Goal: Task Accomplishment & Management: Complete application form

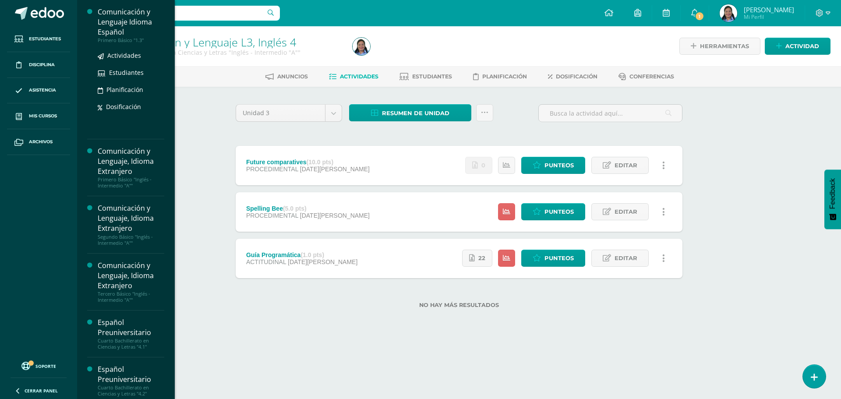
drag, startPoint x: 115, startPoint y: 39, endPoint x: 125, endPoint y: 40, distance: 9.7
click at [114, 39] on div "Primero Básico "1.3"" at bounding box center [131, 40] width 67 height 6
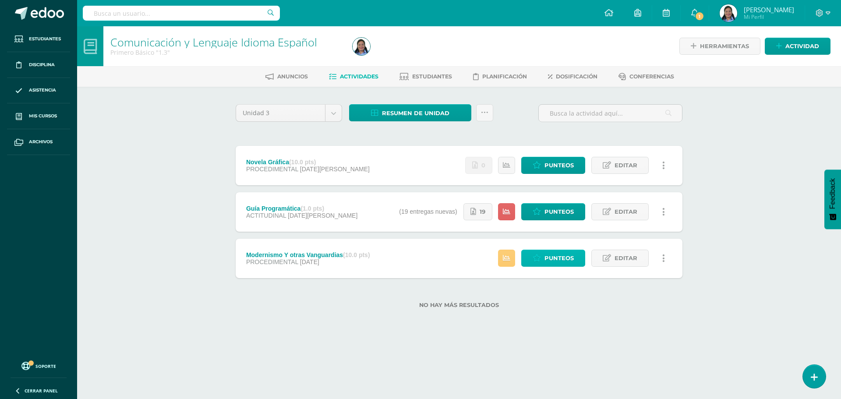
click at [547, 255] on span "Punteos" at bounding box center [559, 258] width 29 height 16
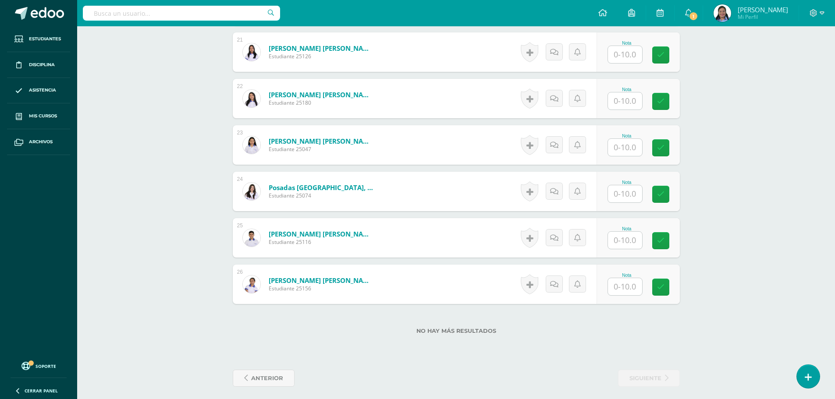
scroll to position [1215, 0]
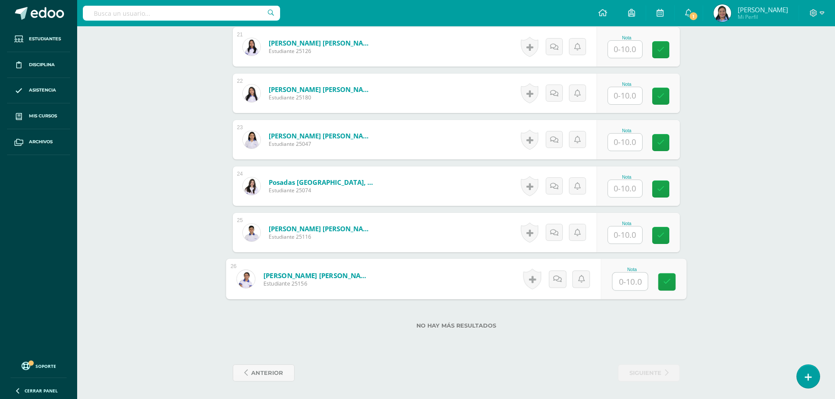
click at [612, 290] on div "Nota" at bounding box center [632, 279] width 40 height 24
type input "10"
click at [625, 227] on input "text" at bounding box center [629, 236] width 35 height 18
type input "9"
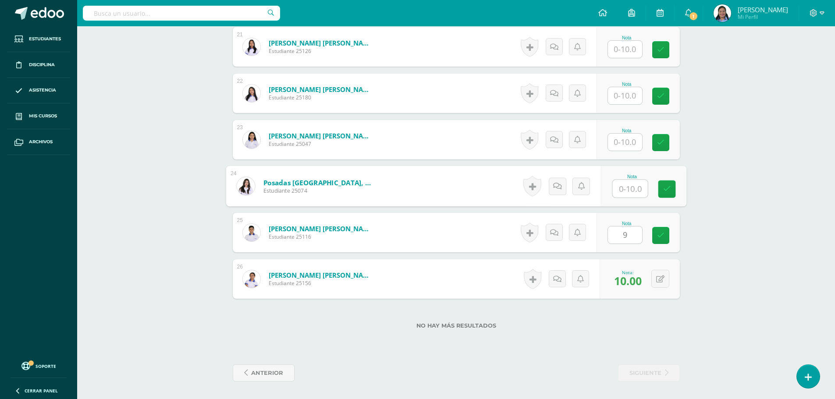
click at [618, 191] on input "text" at bounding box center [629, 189] width 35 height 18
type input "10"
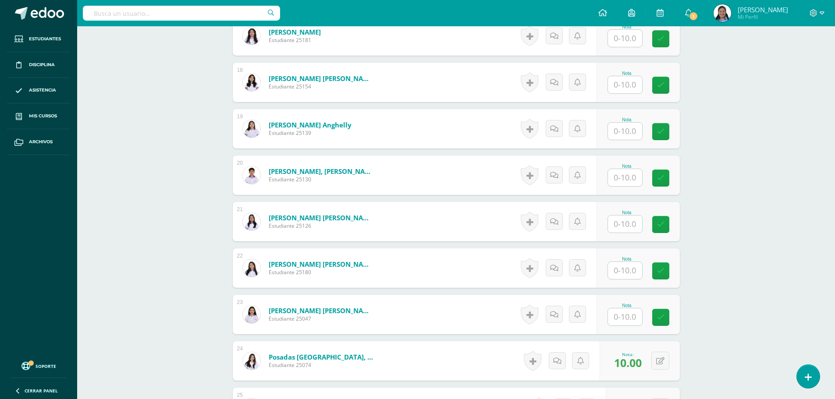
scroll to position [1040, 0]
click at [615, 317] on input "text" at bounding box center [625, 317] width 34 height 17
type input "9"
click at [618, 272] on input "text" at bounding box center [625, 271] width 34 height 17
click at [633, 227] on input "text" at bounding box center [625, 224] width 34 height 17
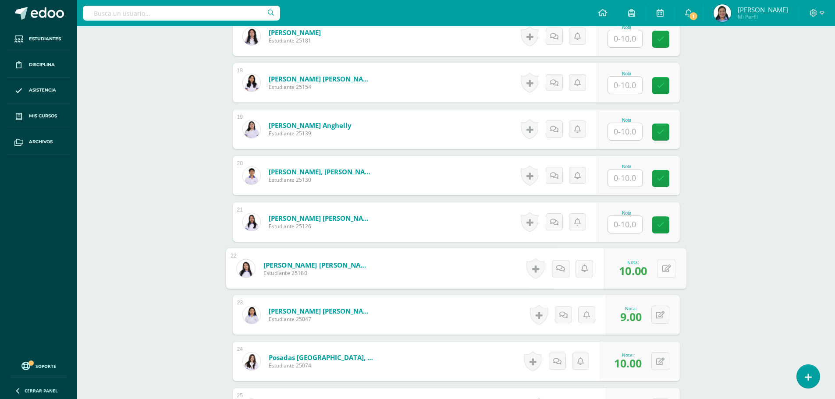
click at [659, 272] on button at bounding box center [666, 268] width 18 height 18
type input "9"
click at [623, 225] on input "text" at bounding box center [625, 224] width 34 height 17
type input "10"
click at [628, 180] on input "text" at bounding box center [629, 179] width 35 height 18
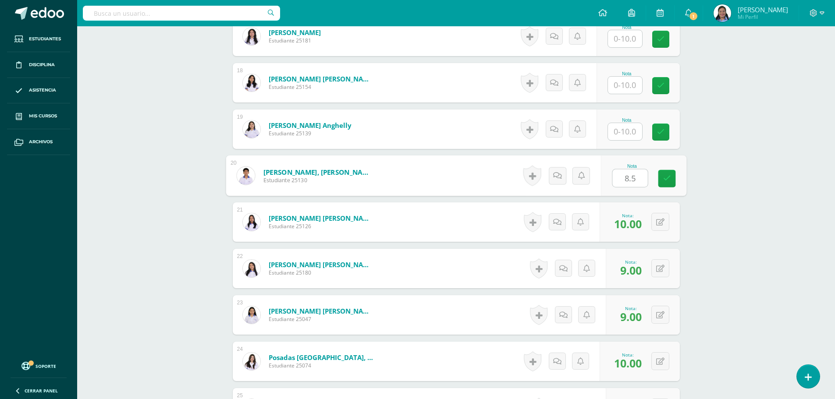
type input "8.5"
click at [634, 135] on input "text" at bounding box center [629, 132] width 35 height 18
type input "8.5"
click at [619, 84] on input "text" at bounding box center [625, 85] width 34 height 17
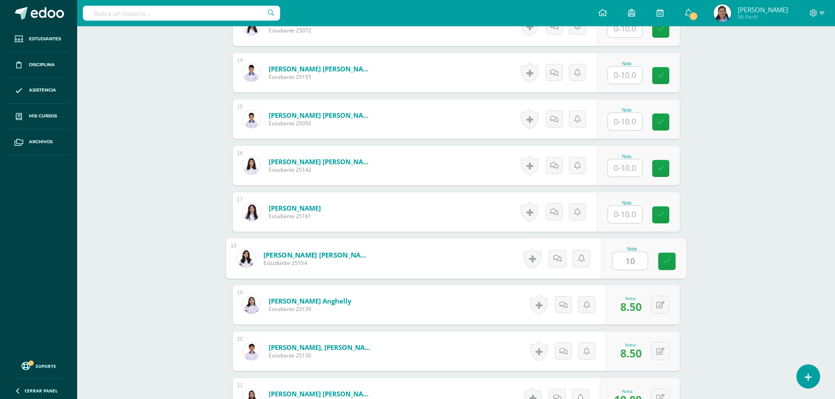
scroll to position [864, 0]
type input "10"
click at [622, 213] on input "text" at bounding box center [625, 214] width 34 height 17
type input "10"
click at [623, 168] on input "text" at bounding box center [625, 167] width 34 height 17
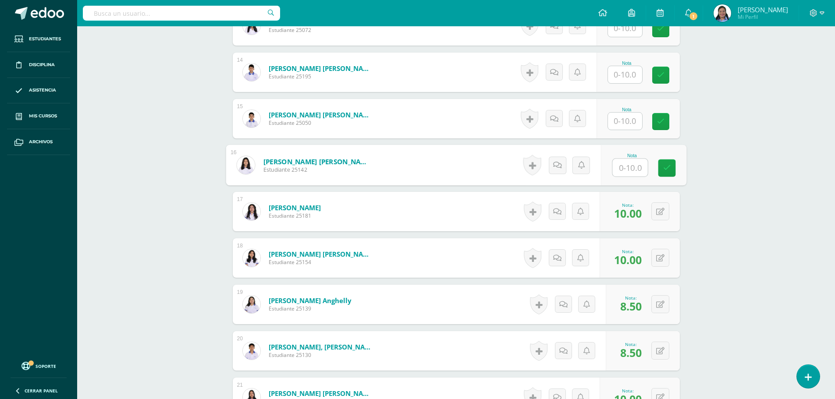
click at [623, 168] on input "text" at bounding box center [629, 168] width 35 height 18
type input "8.5"
click at [633, 120] on input "text" at bounding box center [625, 121] width 34 height 17
type input "9"
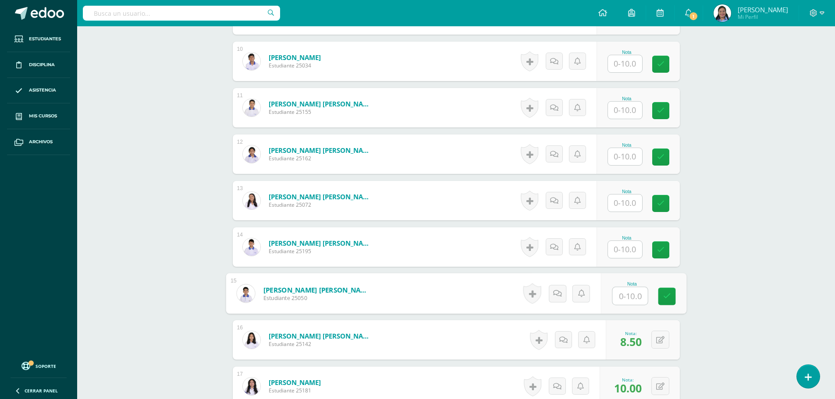
scroll to position [689, 0]
click at [636, 156] on input "text" at bounding box center [625, 157] width 34 height 17
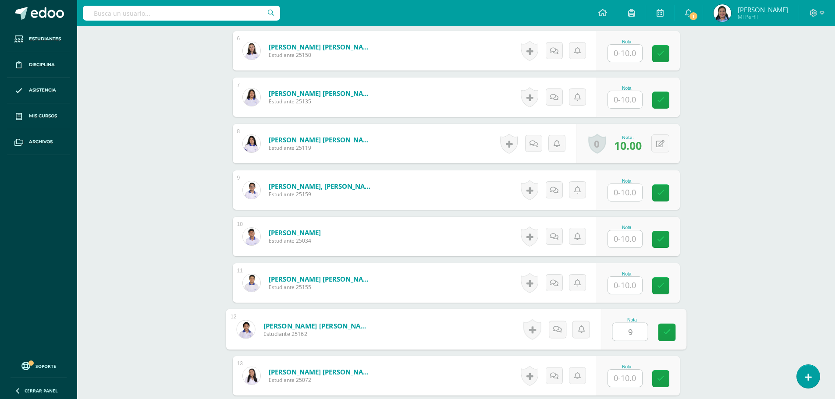
scroll to position [514, 0]
type input "9"
click at [614, 233] on input "text" at bounding box center [629, 240] width 35 height 18
type input "9"
click at [638, 95] on input "text" at bounding box center [625, 100] width 34 height 17
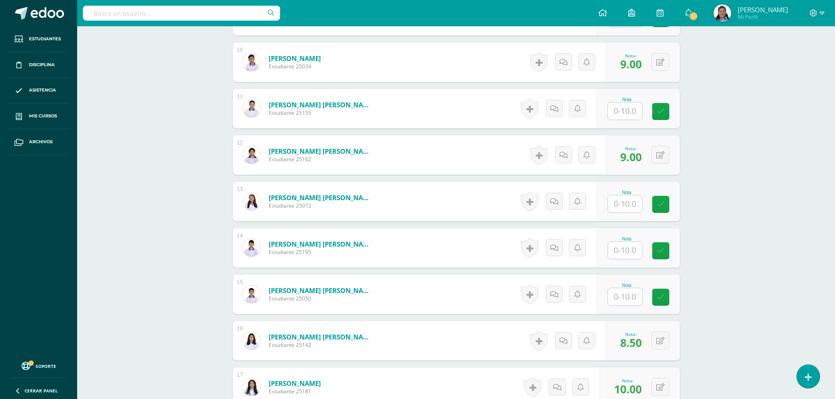
scroll to position [689, 0]
type input "9"
click at [623, 246] on input "text" at bounding box center [625, 249] width 34 height 17
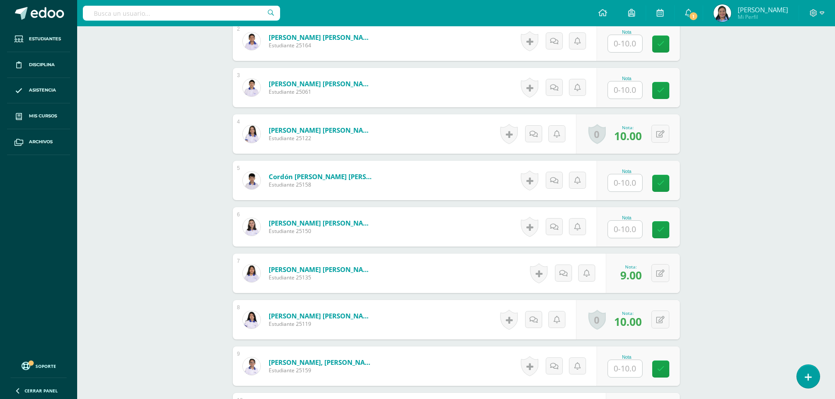
scroll to position [338, 0]
type input "8"
click at [615, 223] on input "text" at bounding box center [629, 229] width 35 height 18
type input "10"
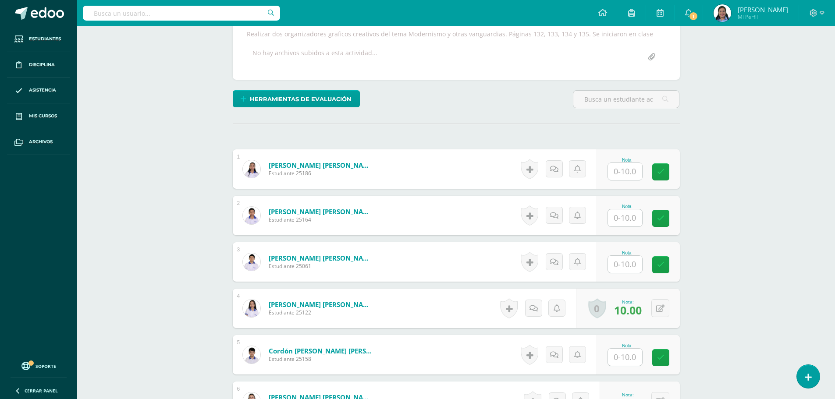
scroll to position [163, 0]
click at [612, 270] on input "text" at bounding box center [629, 265] width 35 height 18
type input "8"
click at [617, 351] on input "text" at bounding box center [625, 357] width 34 height 17
type input "8"
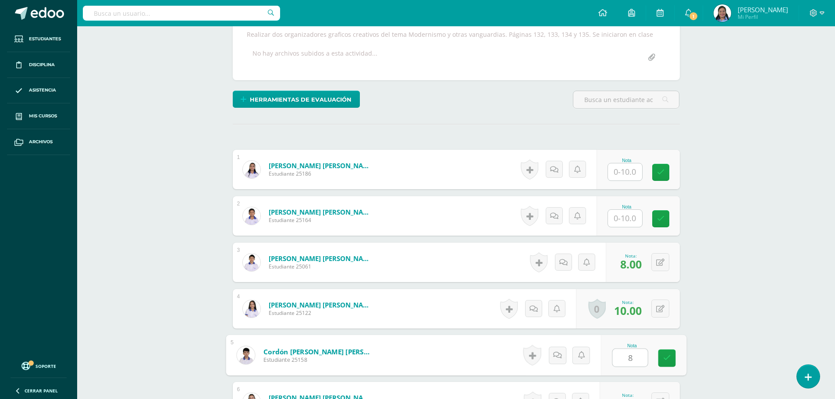
click at [617, 169] on input "text" at bounding box center [625, 171] width 34 height 17
type input "9"
click at [628, 224] on input "text" at bounding box center [625, 218] width 34 height 17
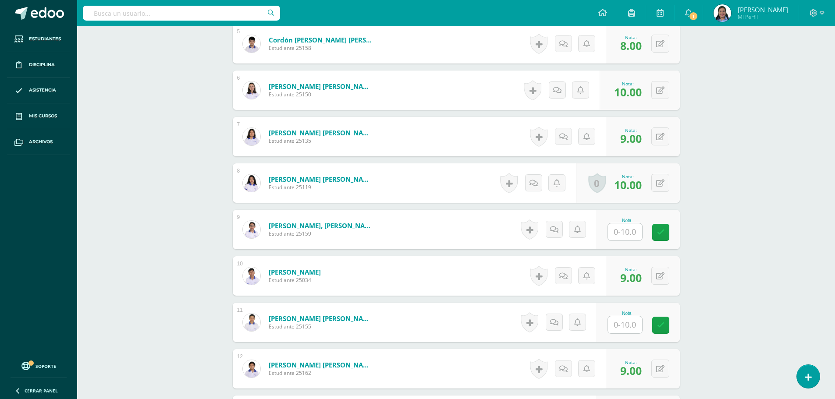
scroll to position [514, 0]
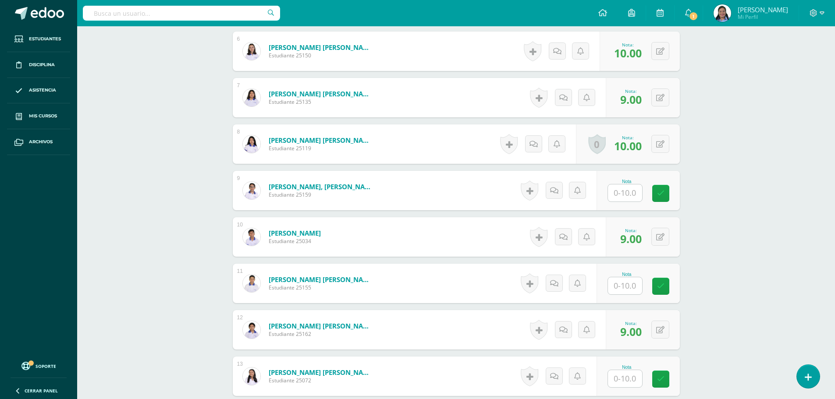
type input "8"
click at [740, 245] on div "Comunicación y Lenguaje Idioma Español Primero Básico "1.3" Herramientas Detall…" at bounding box center [456, 307] width 758 height 1588
click at [625, 195] on input "text" at bounding box center [629, 194] width 35 height 18
click at [640, 276] on div "Nota" at bounding box center [626, 274] width 39 height 5
click at [639, 280] on input "text" at bounding box center [629, 286] width 35 height 18
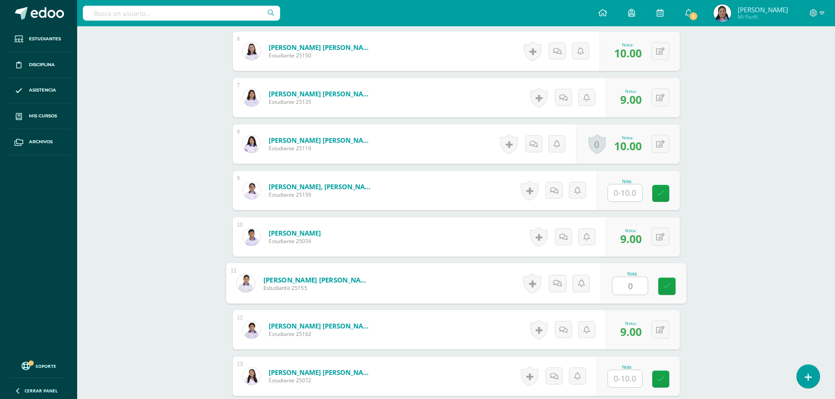
type input "0"
click at [777, 248] on div "Comunicación y Lenguaje Idioma Español Primero Básico "1.3" Herramientas Detall…" at bounding box center [456, 307] width 758 height 1588
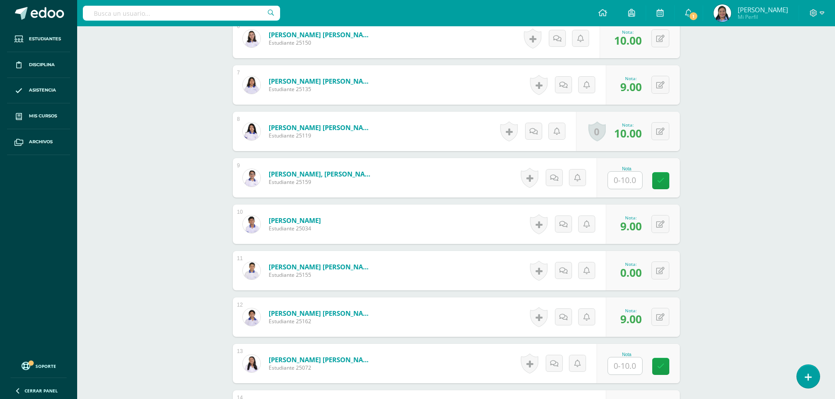
scroll to position [526, 0]
click at [618, 178] on input "text" at bounding box center [625, 180] width 34 height 17
type input "8.5"
click at [750, 194] on div "Comunicación y Lenguaje Idioma Español Primero Básico "1.3" Herramientas Detall…" at bounding box center [456, 294] width 758 height 1588
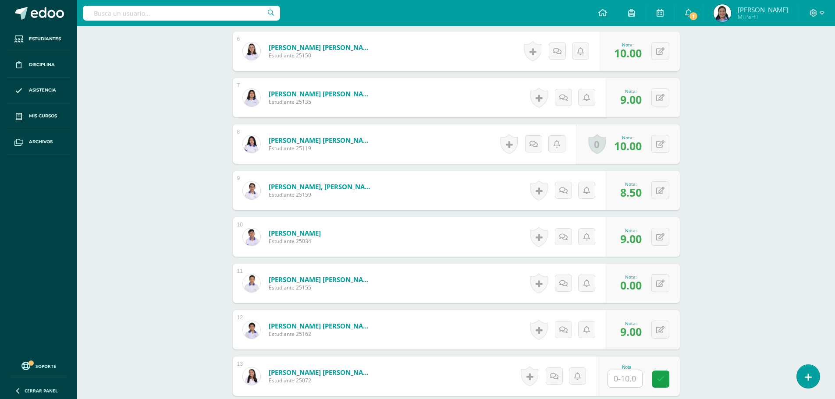
scroll to position [689, 0]
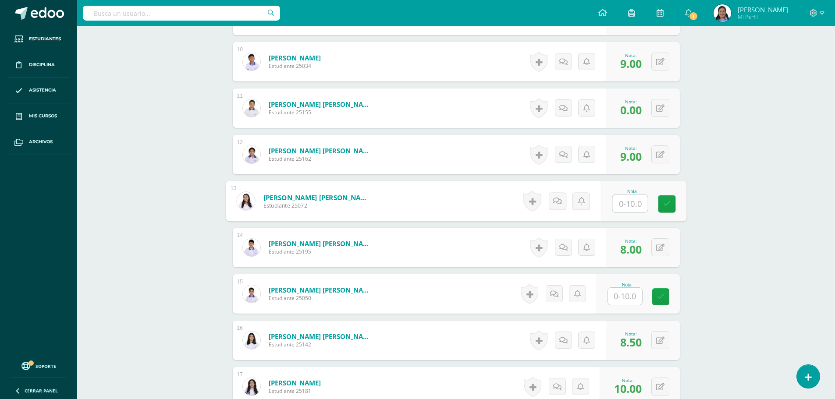
click at [613, 202] on input "text" at bounding box center [629, 204] width 35 height 18
type input "8"
click at [760, 182] on div "Comunicación y Lenguaje Idioma Español Primero Básico "1.3" Herramientas Detall…" at bounding box center [456, 131] width 758 height 1588
click at [786, 152] on div "Comunicación y Lenguaje Idioma Español Primero Básico "1.3" Herramientas Detall…" at bounding box center [456, 131] width 758 height 1588
click at [766, 198] on div "Comunicación y Lenguaje Idioma Español Primero Básico "1.3" Herramientas Detall…" at bounding box center [456, 131] width 758 height 1588
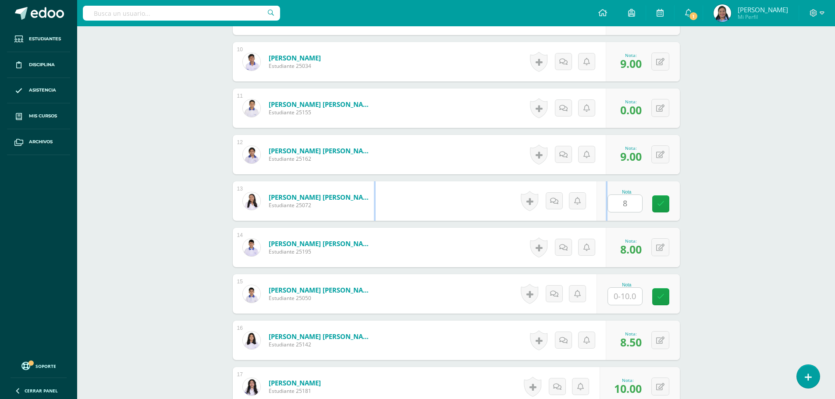
click at [766, 198] on div "Comunicación y Lenguaje Idioma Español Primero Básico "1.3" Herramientas Detall…" at bounding box center [456, 131] width 758 height 1588
click at [664, 199] on link at bounding box center [660, 203] width 17 height 17
click at [630, 295] on input "text" at bounding box center [629, 297] width 35 height 18
type input "9"
click at [767, 321] on div "Comunicación y Lenguaje Idioma Español Primero Básico "1.3" Herramientas Detall…" at bounding box center [456, 131] width 758 height 1588
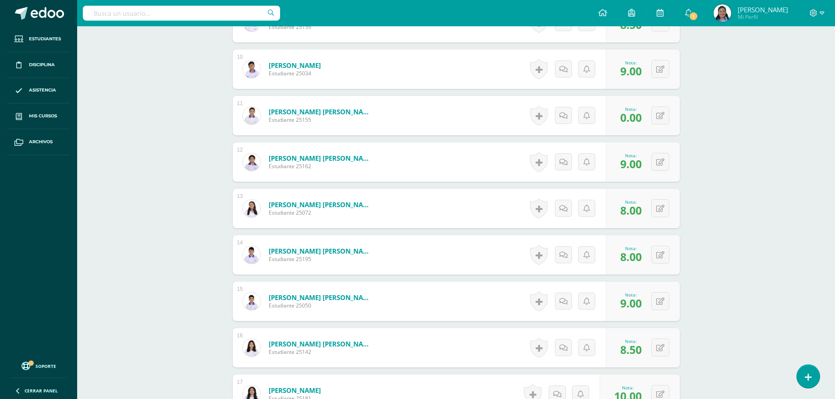
scroll to position [0, 0]
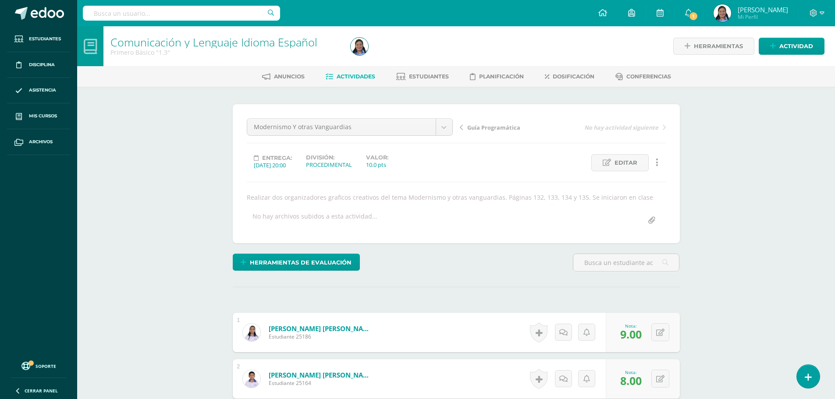
click at [352, 74] on span "Actividades" at bounding box center [356, 76] width 39 height 7
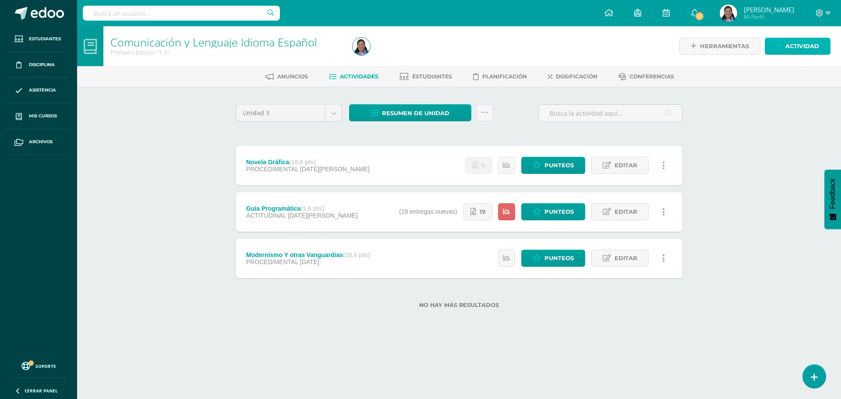
click at [798, 40] on span "Actividad" at bounding box center [803, 46] width 34 height 16
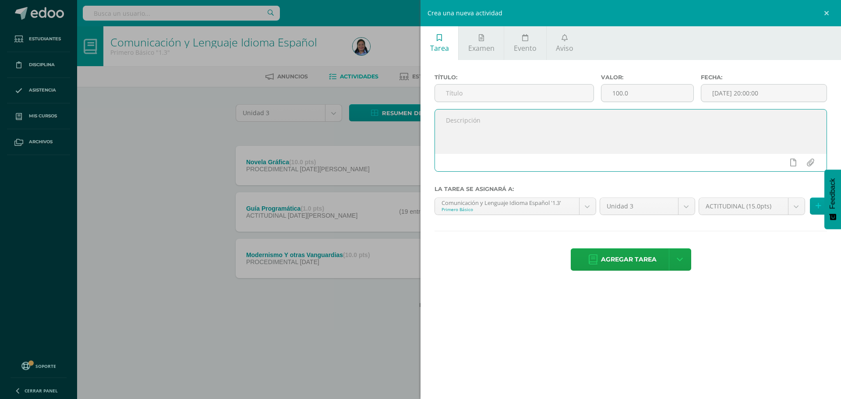
paste textarea "En un formato, realizar una tira cómica de 10 imágenes de un personaje que le g…"
click at [446, 131] on textarea "En un formato, realizar una tira cómica de 10 imágenes de un personaje que le g…" at bounding box center [631, 132] width 392 height 44
click at [604, 123] on textarea "En un formato, realizar una tira cómica de 10 imágenes de un personaje que le g…" at bounding box center [631, 132] width 392 height 44
click at [574, 121] on textarea "En un formato, realizar una tira cómica de 10 imágenes de un personaje que le g…" at bounding box center [631, 132] width 392 height 44
click at [708, 120] on textarea "En un formato, realizar una tira cómica de 10 escenas con imágenes de un person…" at bounding box center [631, 132] width 392 height 44
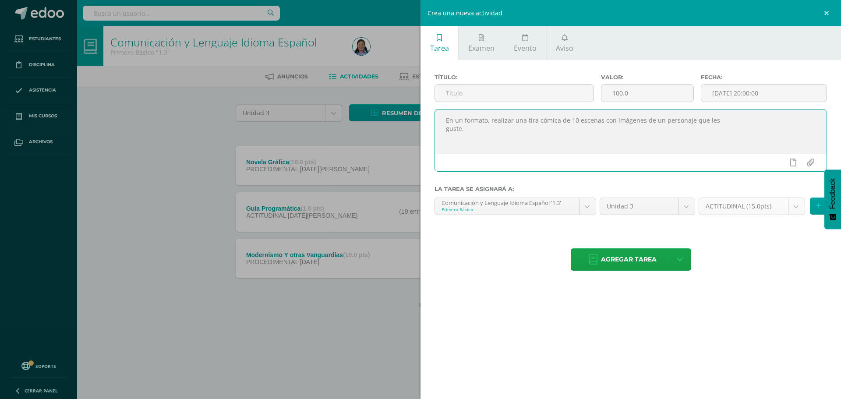
type textarea "En un formato, realizar una tira cómica de 10 escenas con imágenes de un person…"
click at [761, 209] on body "Estudiantes Disciplina Asistencia Mis cursos Archivos Soporte Centro de ayuda Ú…" at bounding box center [420, 168] width 841 height 337
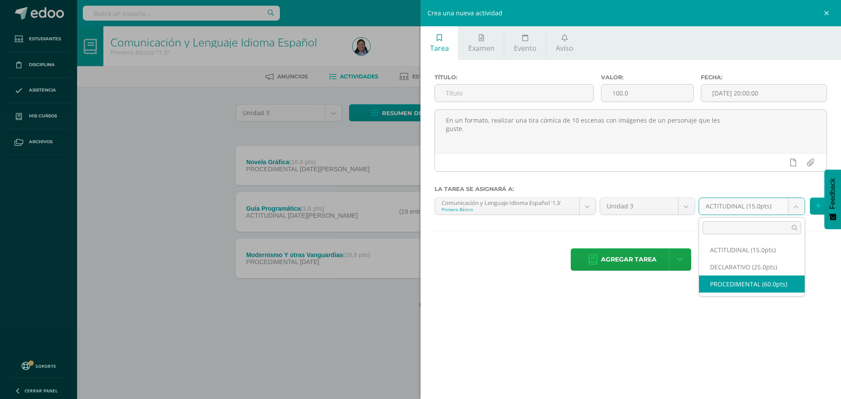
select select "32794"
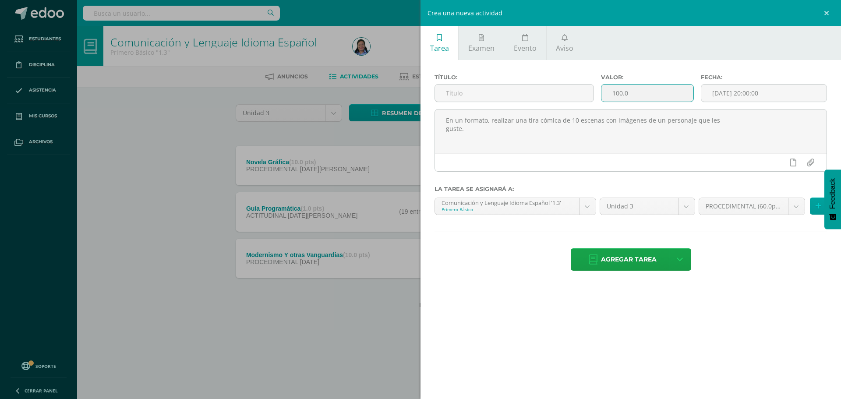
drag, startPoint x: 660, startPoint y: 90, endPoint x: 534, endPoint y: 109, distance: 127.6
click at [534, 108] on div "Título: Valor: 100.0 Fecha: [DATE] 20:00:00" at bounding box center [631, 91] width 400 height 35
type input "10"
click at [723, 89] on input "[DATE] 20:00:00" at bounding box center [764, 93] width 125 height 17
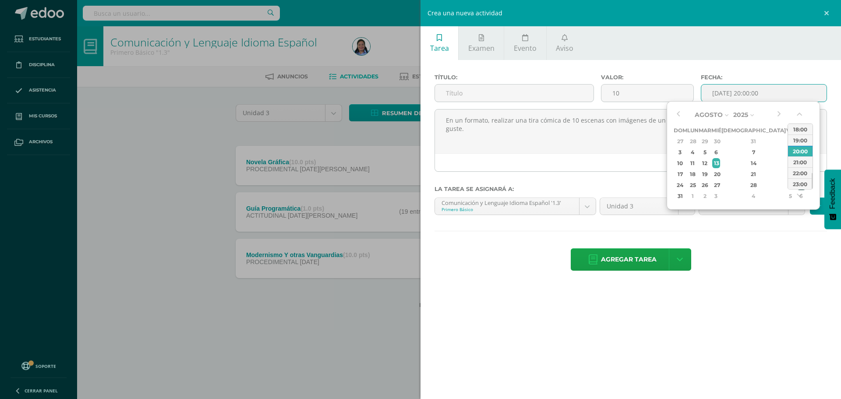
click at [797, 184] on div "30" at bounding box center [801, 185] width 9 height 10
type input "2025-08-30 20:00"
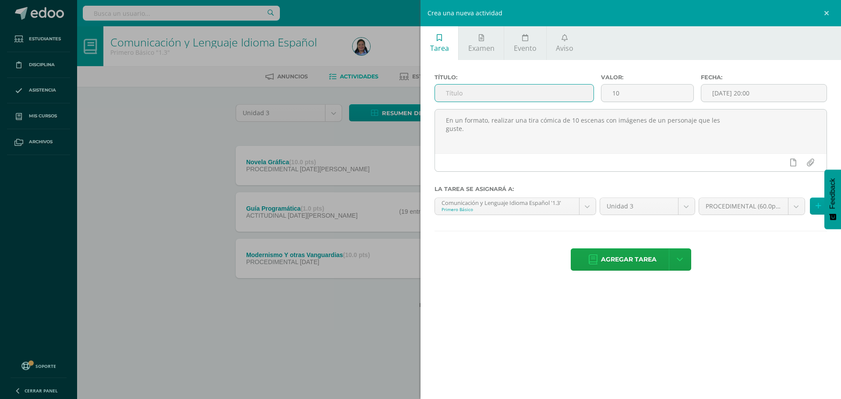
click at [489, 94] on input "text" at bounding box center [514, 93] width 159 height 17
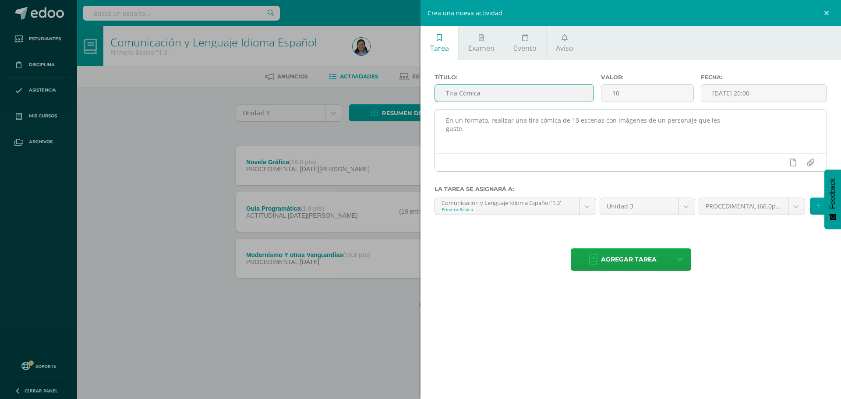
type input "Tira Cómica"
click at [503, 131] on textarea "En un formato, realizar una tira cómica de 10 escenas con imágenes de un person…" at bounding box center [631, 132] width 392 height 44
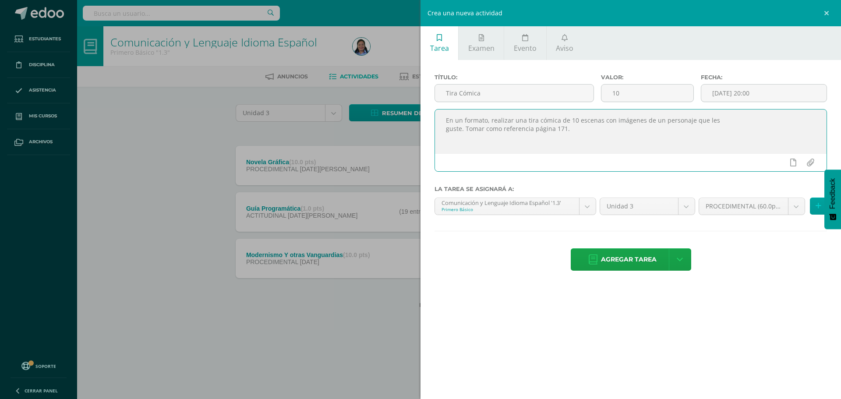
click at [466, 130] on textarea "En un formato, realizar una tira cómica de 10 escenas con imágenes de un person…" at bounding box center [631, 132] width 392 height 44
type textarea "En un formato, realizar una tira cómica de 10 escenas con imágenes de un person…"
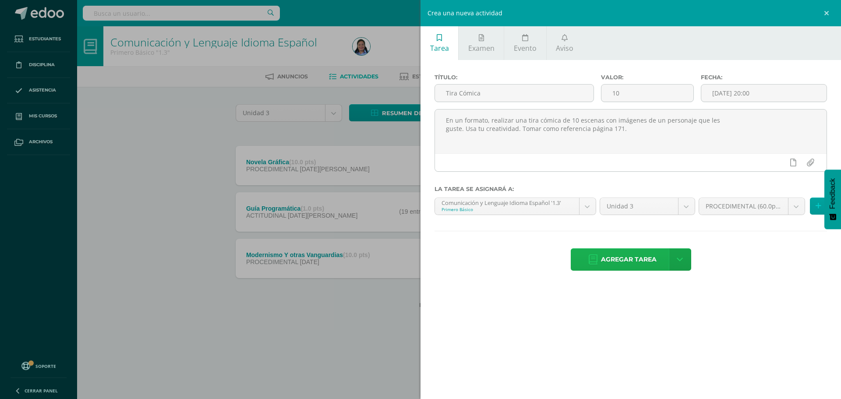
click at [649, 264] on span "Agregar tarea" at bounding box center [629, 259] width 56 height 21
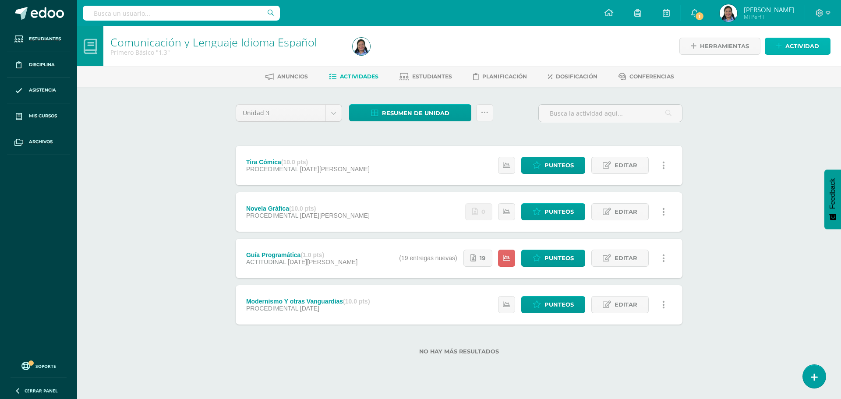
click at [790, 49] on span "Actividad" at bounding box center [803, 46] width 34 height 16
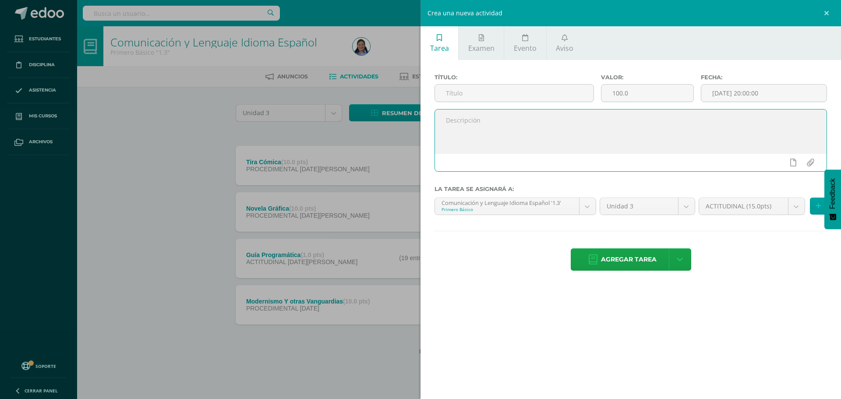
paste textarea "Realizar una línea de tiempo creativa sobre la literatura guatemalteca de 1900 …"
click at [445, 133] on textarea "Realizar una línea de tiempo creativa sobre la literatura guatemalteca de 1900 …" at bounding box center [631, 132] width 392 height 44
click at [771, 120] on textarea "Realizar una línea de tiempo creativa sobre la literatura guatemalteca de 1900 …" at bounding box center [631, 132] width 392 height 44
type textarea "Realizar una línea de tiempo creativa sobre la literatura guatemalteca de 1900 …"
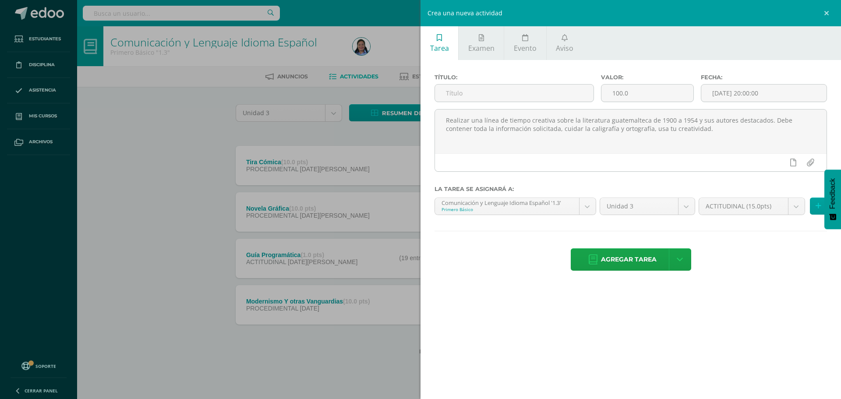
click at [646, 81] on div "Valor: 100.0" at bounding box center [648, 91] width 100 height 35
drag, startPoint x: 640, startPoint y: 87, endPoint x: 597, endPoint y: 109, distance: 48.0
click at [597, 109] on div "Título: Valor: 100.0 Fecha: 2025-08-13 20:00:00" at bounding box center [631, 91] width 400 height 35
type input "5"
click at [530, 86] on input "text" at bounding box center [514, 93] width 159 height 17
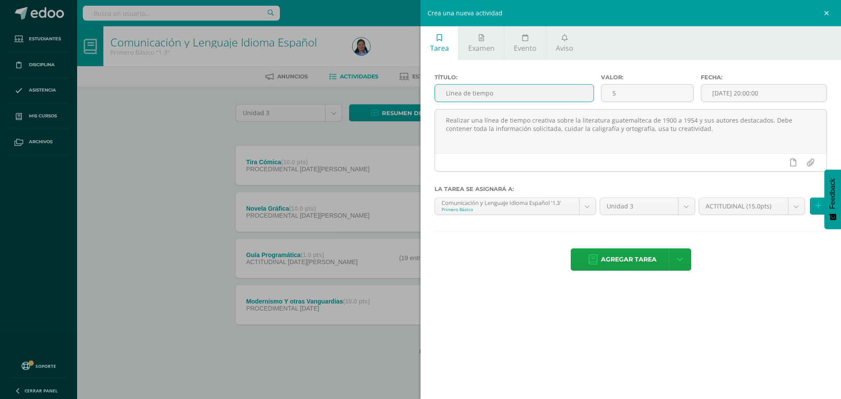
click at [451, 93] on input "Lïnea de tiempo" at bounding box center [514, 93] width 159 height 17
type input "Línea de tiempo"
click at [766, 207] on body "Tarea asignada exitosamente Estudiantes Disciplina Asistencia Mis cursos Archiv…" at bounding box center [420, 191] width 841 height 383
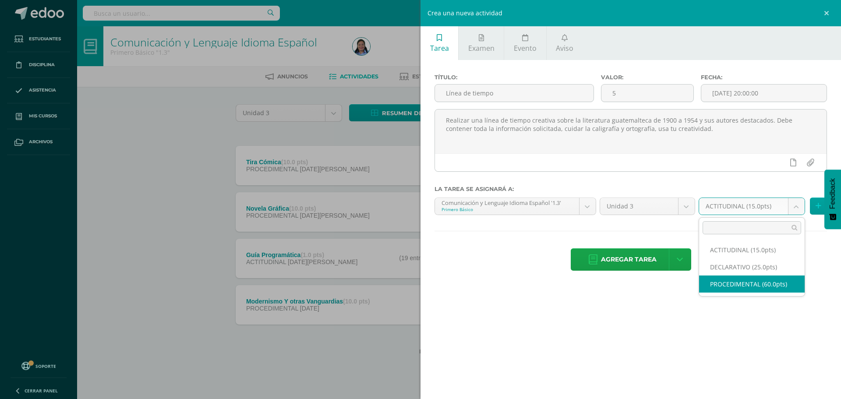
select select "32794"
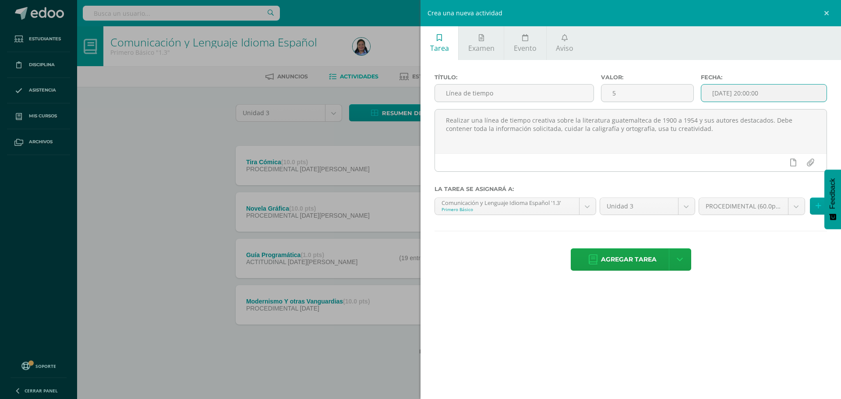
click at [732, 99] on input "[DATE] 20:00:00" at bounding box center [764, 93] width 125 height 17
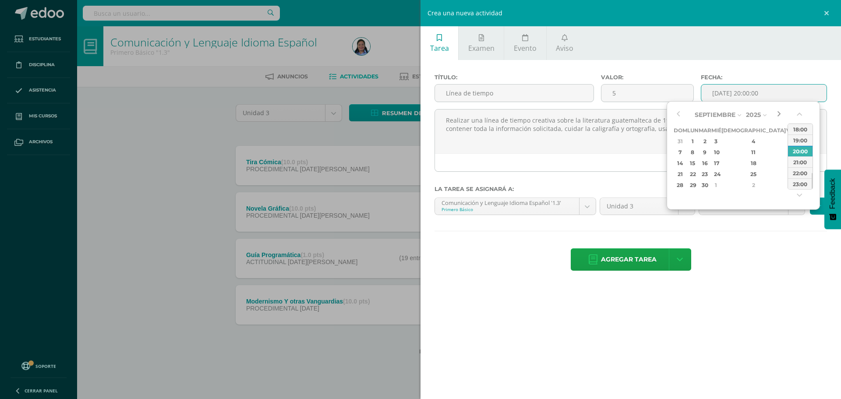
click at [778, 116] on button "button" at bounding box center [779, 114] width 9 height 13
click at [712, 138] on td "2" at bounding box center [705, 141] width 13 height 11
type input "2025-09-02 20:00"
click at [717, 138] on div "2" at bounding box center [712, 141] width 10 height 10
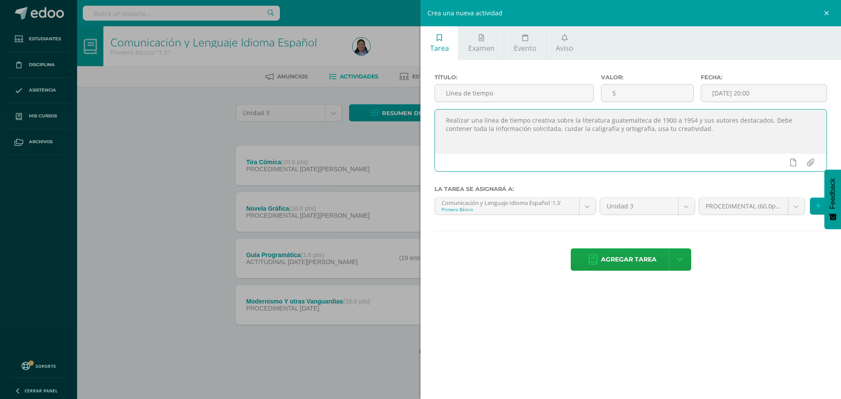
click at [629, 148] on textarea "Realizar una línea de tiempo creativa sobre la literatura guatemalteca de 1900 …" at bounding box center [631, 132] width 392 height 44
click at [712, 139] on textarea "Realizar una línea de tiempo creativa sobre la literatura guatemalteca de 1900 …" at bounding box center [631, 132] width 392 height 44
click at [619, 263] on span "Agregar tarea" at bounding box center [629, 259] width 56 height 21
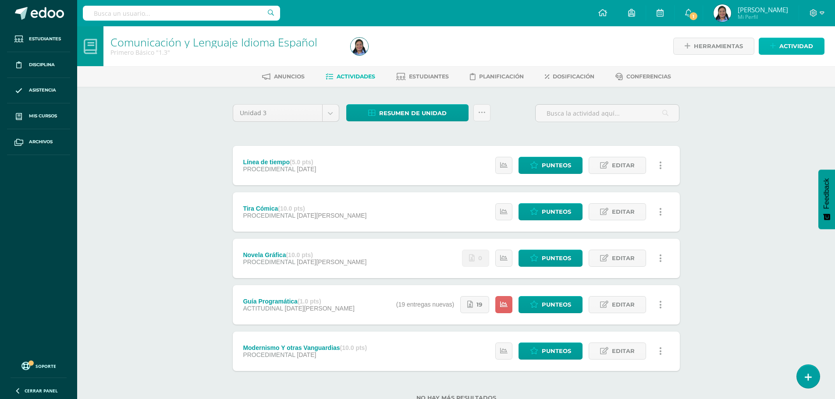
click at [800, 53] on span "Actividad" at bounding box center [796, 46] width 34 height 16
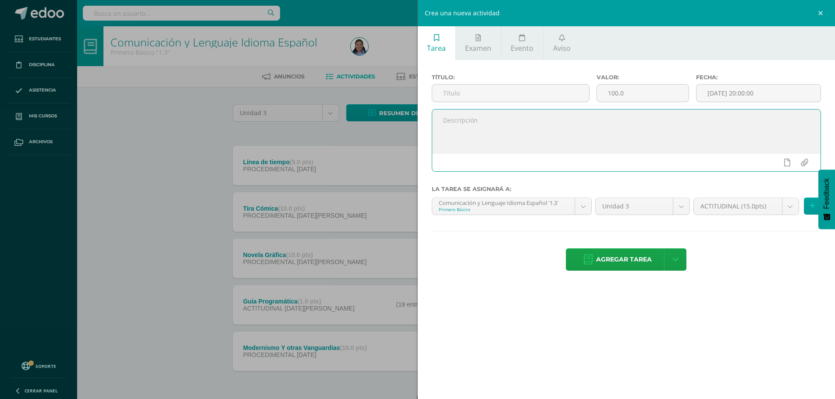
paste textarea "En grupos realizarán la presentación de un libro a través de un stand creativo."
click at [442, 131] on textarea "En grupos realizarán la presentación de un libro a través de un stand creativo." at bounding box center [626, 132] width 389 height 44
click at [580, 117] on textarea "En grupos realizarán la presentación de un libro a través de un stand creativo." at bounding box center [626, 132] width 389 height 44
click at [796, 125] on textarea "En grupos realizarán la presentación de un libro elegido previamente en clase, …" at bounding box center [626, 132] width 389 height 44
click at [805, 121] on textarea "En grupos realizarán la presentación de un libro elegido previamente en clase, …" at bounding box center [626, 132] width 389 height 44
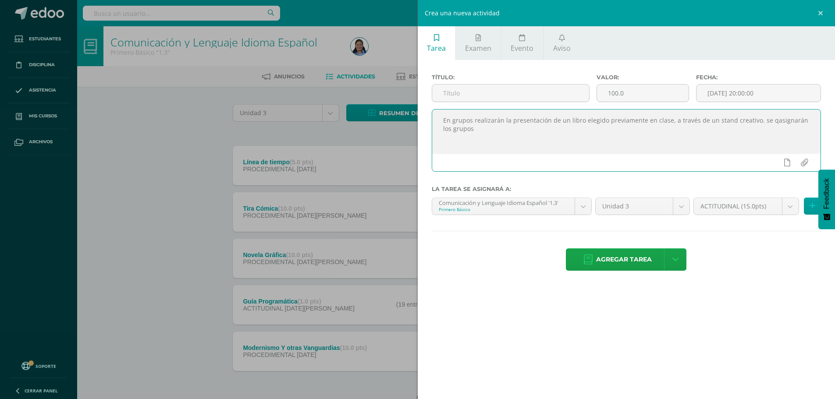
click at [767, 117] on textarea "En grupos realizarán la presentación de un libro elegido previamente en clase, …" at bounding box center [626, 132] width 389 height 44
click at [562, 133] on textarea "En grupos realizarán la presentación de un libro elegido previamente en clase, …" at bounding box center [626, 132] width 389 height 44
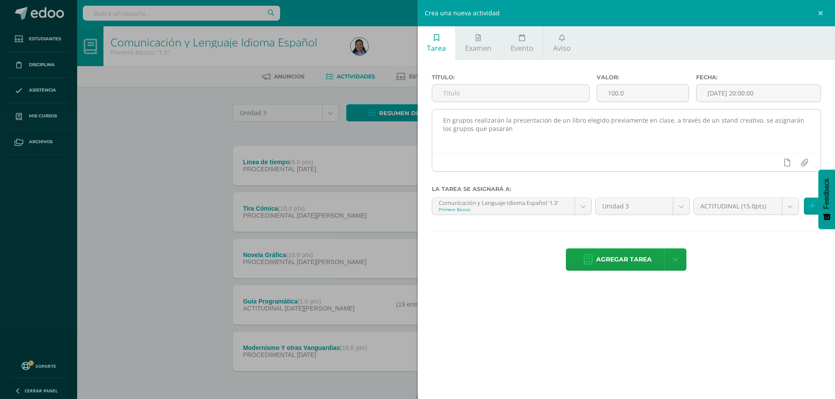
click at [571, 140] on textarea "En grupos realizarán la presentación de un libro elegido previamente en clase, …" at bounding box center [626, 132] width 389 height 44
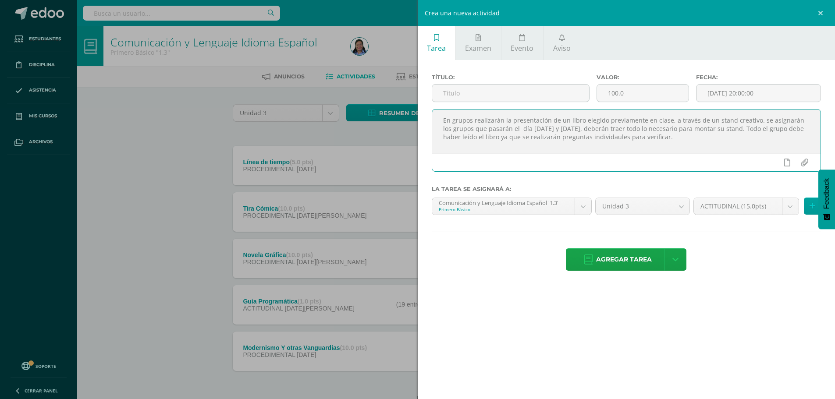
click at [591, 135] on textarea "En grupos realizarán la presentación de un libro elegido previamente en clase, …" at bounding box center [626, 132] width 389 height 44
click at [658, 141] on textarea "En grupos realizarán la presentación de un libro elegido previamente en clase, …" at bounding box center [626, 132] width 389 height 44
type textarea "En grupos realizarán la presentación de un libro elegido previamente en clase, …"
click at [754, 206] on body "Tarea asignada exitosamente Estudiantes Disciplina Asistencia Mis cursos Archiv…" at bounding box center [417, 214] width 835 height 429
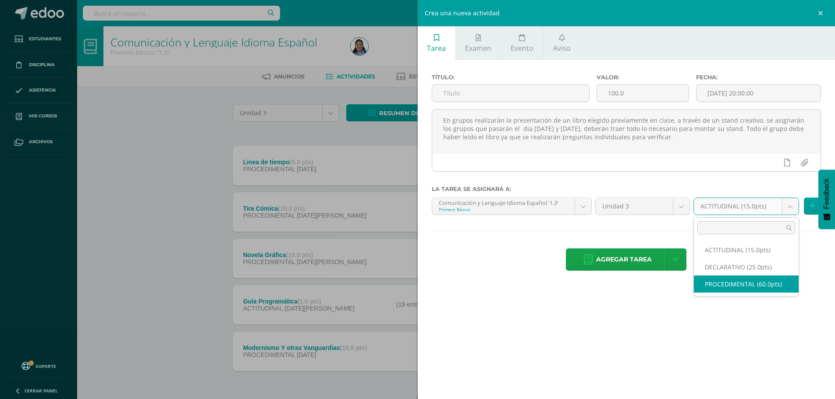
select select "32794"
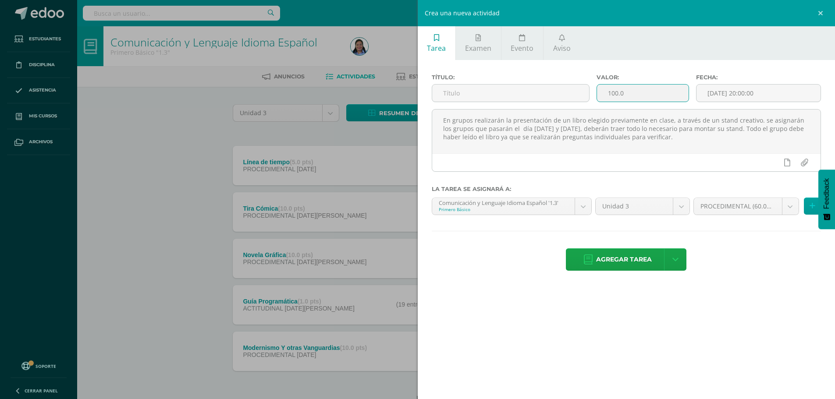
drag, startPoint x: 628, startPoint y: 88, endPoint x: 599, endPoint y: 101, distance: 32.6
click at [599, 101] on input "100.0" at bounding box center [642, 93] width 91 height 17
type input "10"
click at [721, 88] on input "[DATE] 20:00:00" at bounding box center [758, 93] width 124 height 17
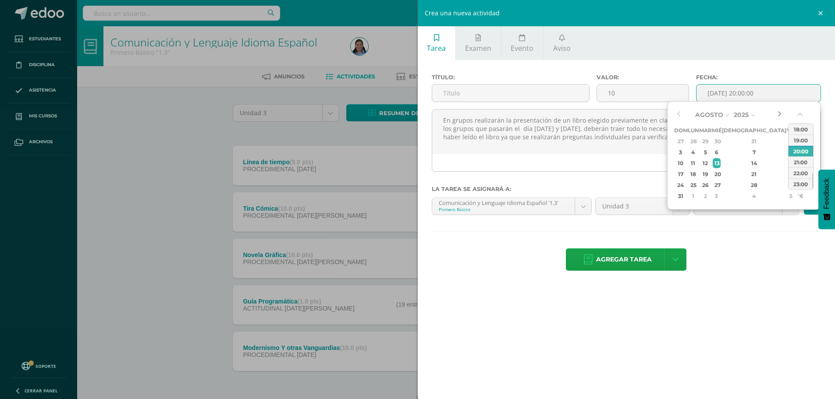
click at [782, 113] on button "button" at bounding box center [779, 114] width 9 height 13
click at [787, 142] on div "5" at bounding box center [791, 141] width 8 height 10
type input "2025-09-05 20:00"
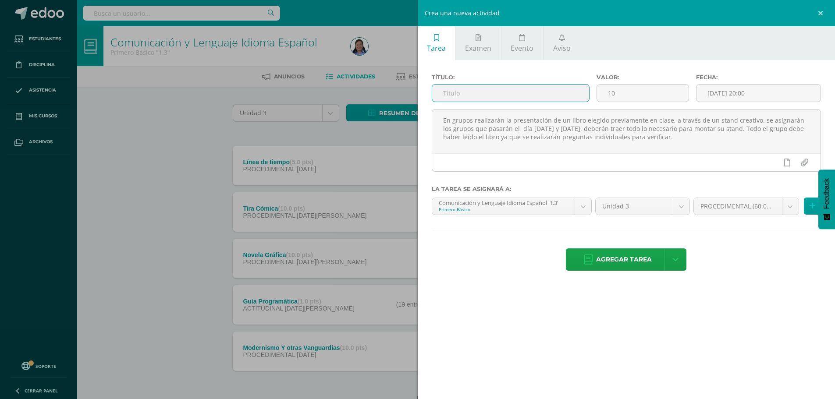
click at [559, 92] on input "text" at bounding box center [510, 93] width 157 height 17
type input "Presentación del libro"
click at [628, 264] on span "Agregar tarea" at bounding box center [624, 259] width 56 height 21
